Goal: Task Accomplishment & Management: Manage account settings

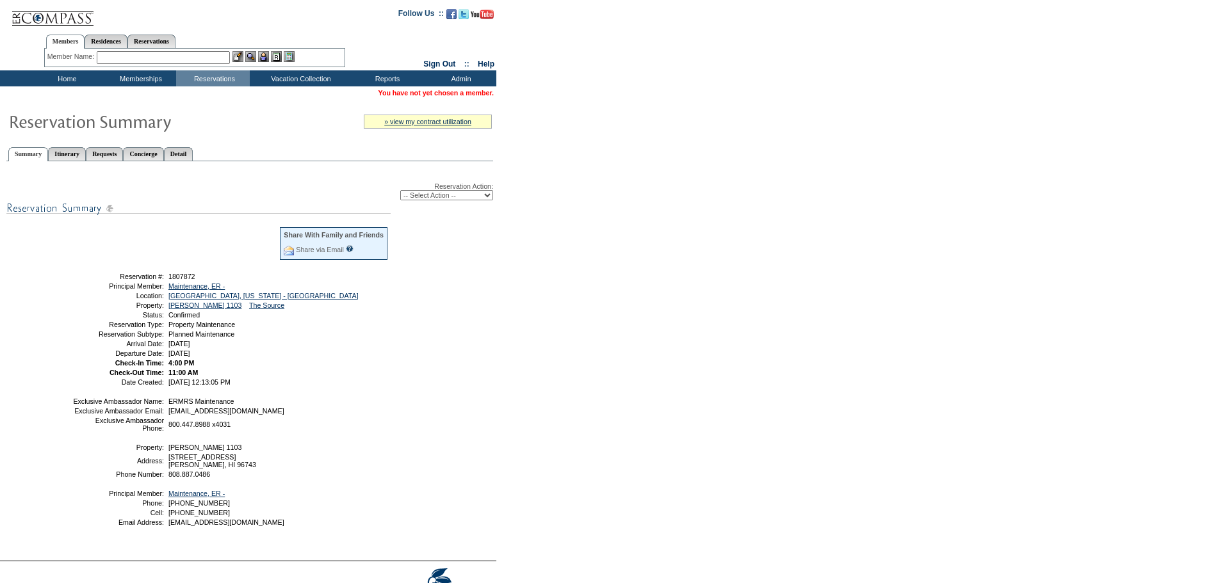
click at [485, 196] on select "-- Select Action -- Modify Reservation Dates Modify Reservation Cost Modify Occ…" at bounding box center [446, 195] width 93 height 10
select select "ChangeDates"
click at [400, 192] on select "-- Select Action -- Modify Reservation Dates Modify Reservation Cost Modify Occ…" at bounding box center [446, 195] width 93 height 10
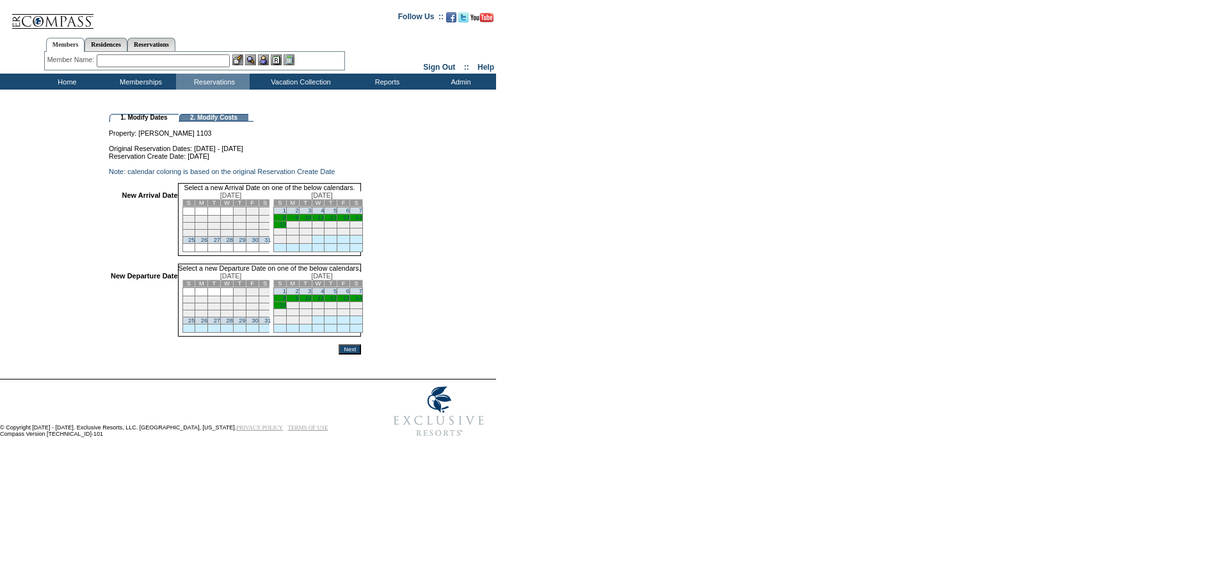
click at [286, 215] on td "1" at bounding box center [279, 210] width 13 height 7
click at [286, 303] on link "8" at bounding box center [284, 299] width 3 height 6
click at [361, 357] on input "Next" at bounding box center [350, 352] width 22 height 10
